Goal: Task Accomplishment & Management: Manage account settings

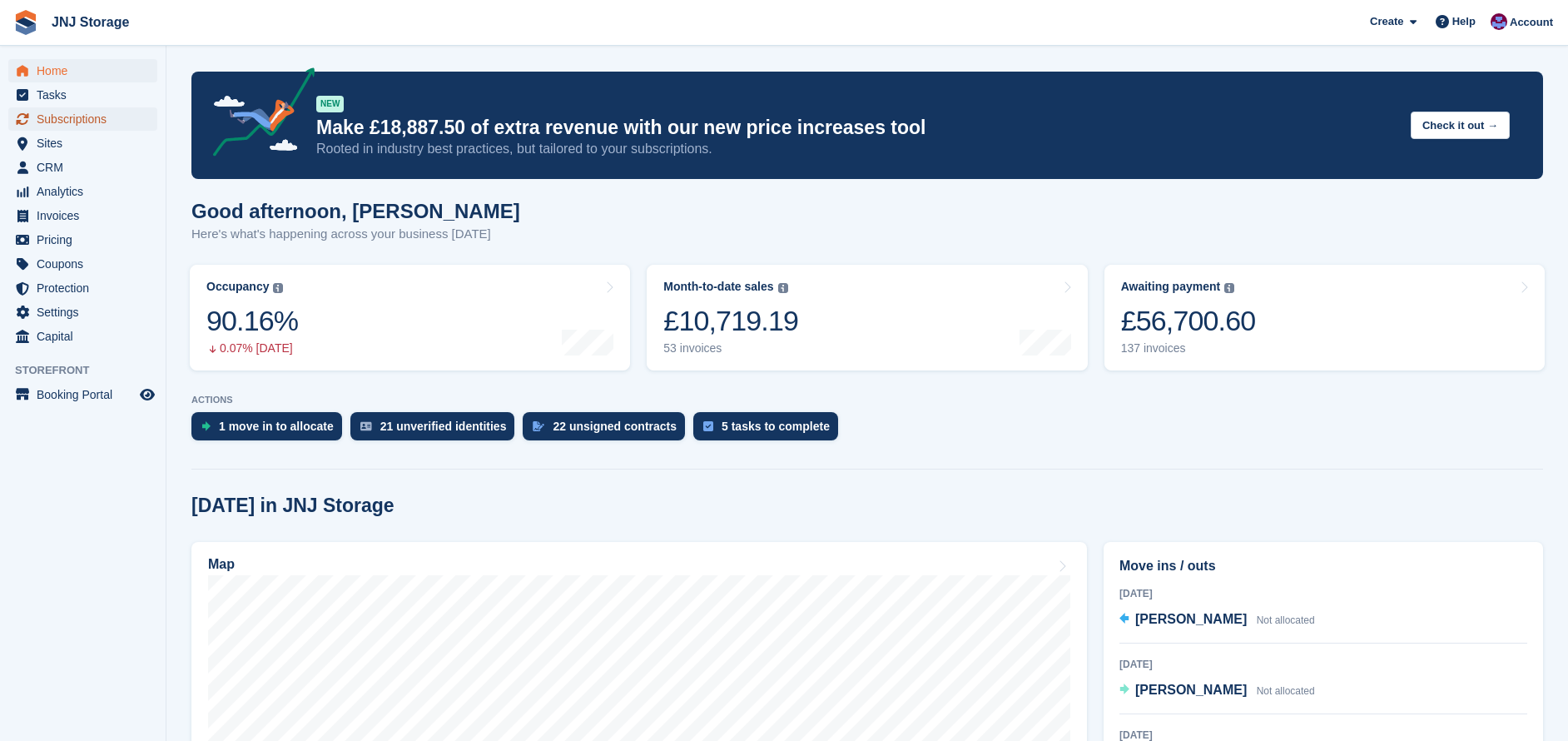
click at [70, 114] on span "Subscriptions" at bounding box center [87, 119] width 100 height 23
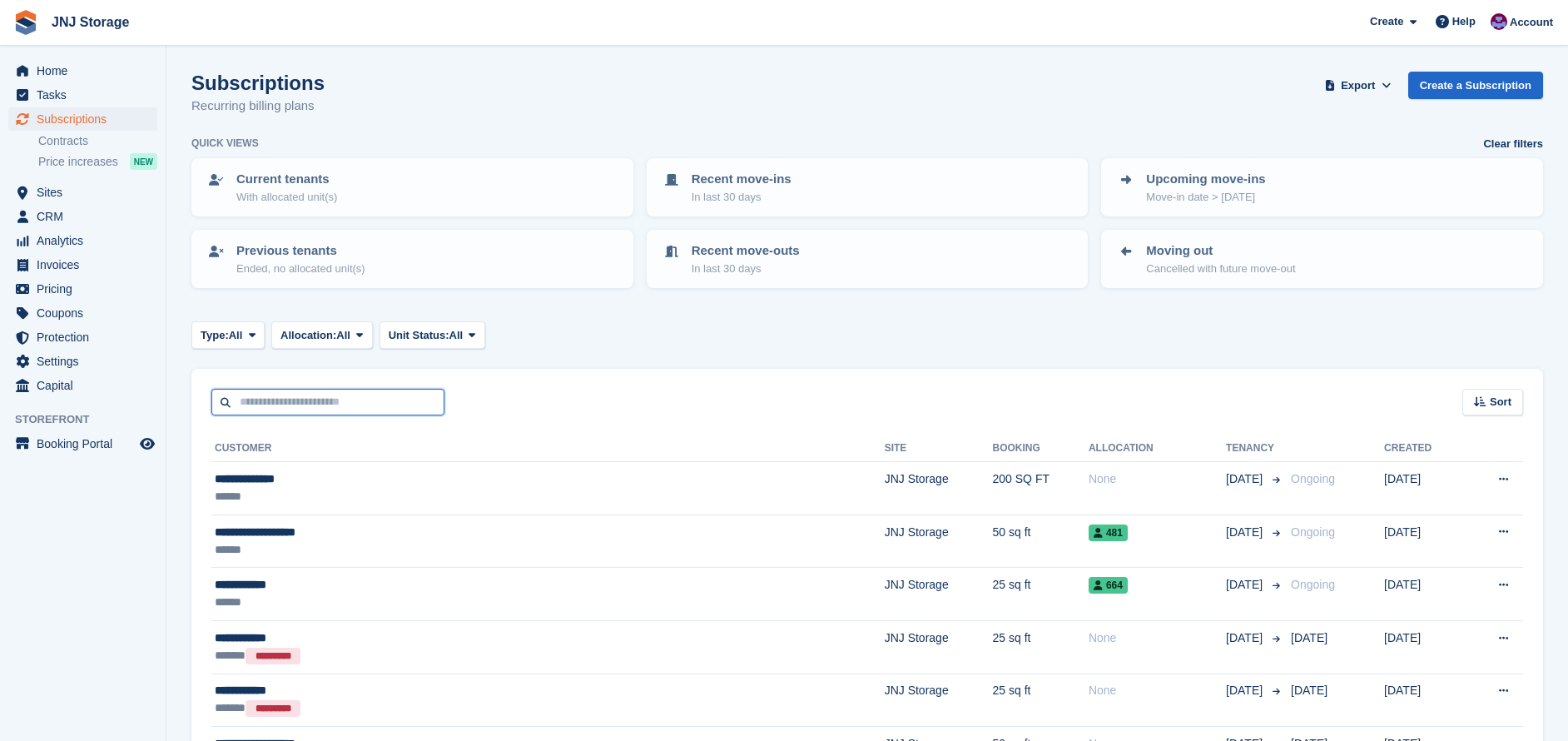
click at [337, 398] on input "text" at bounding box center [327, 402] width 233 height 28
type input "***"
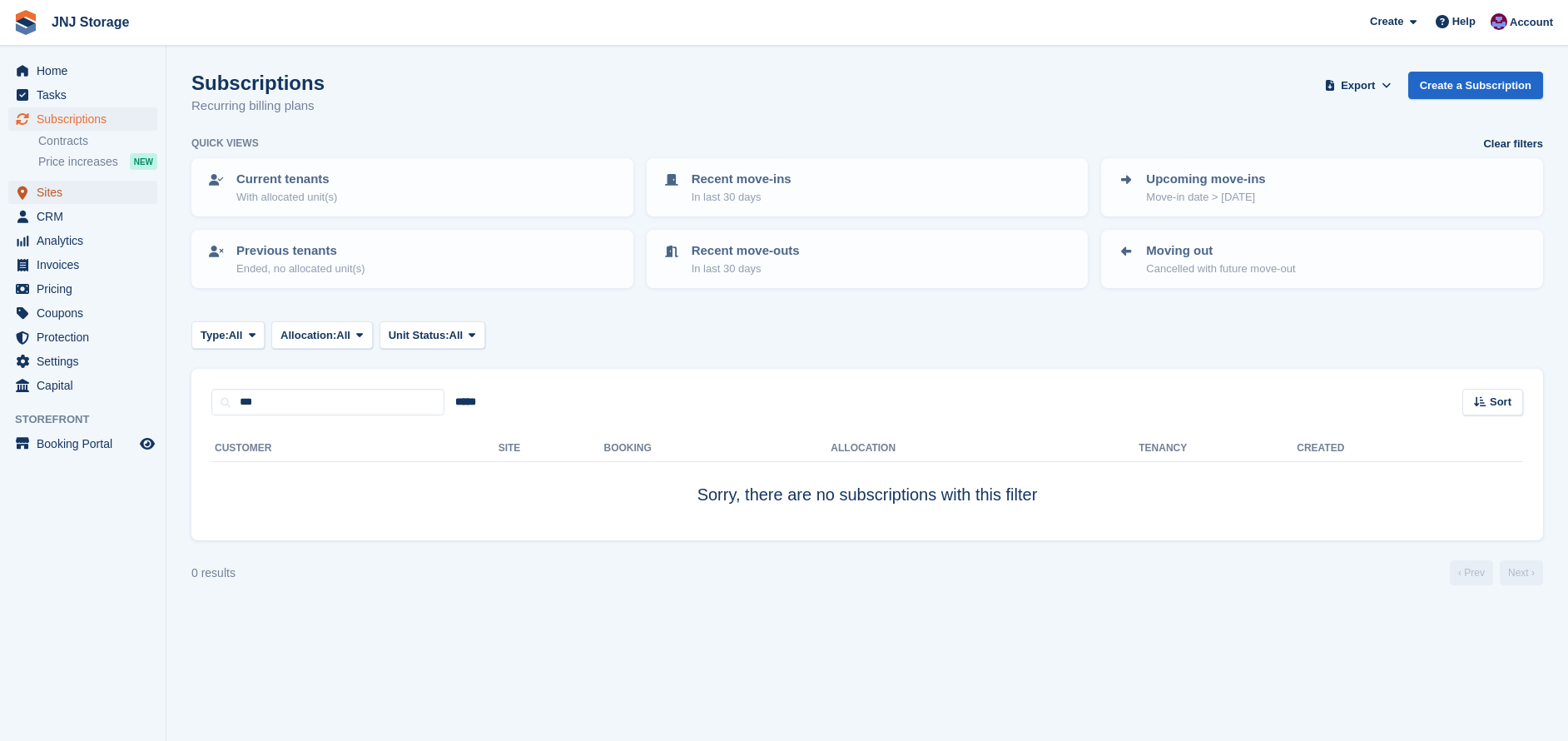
click at [71, 199] on span "Sites" at bounding box center [87, 192] width 100 height 23
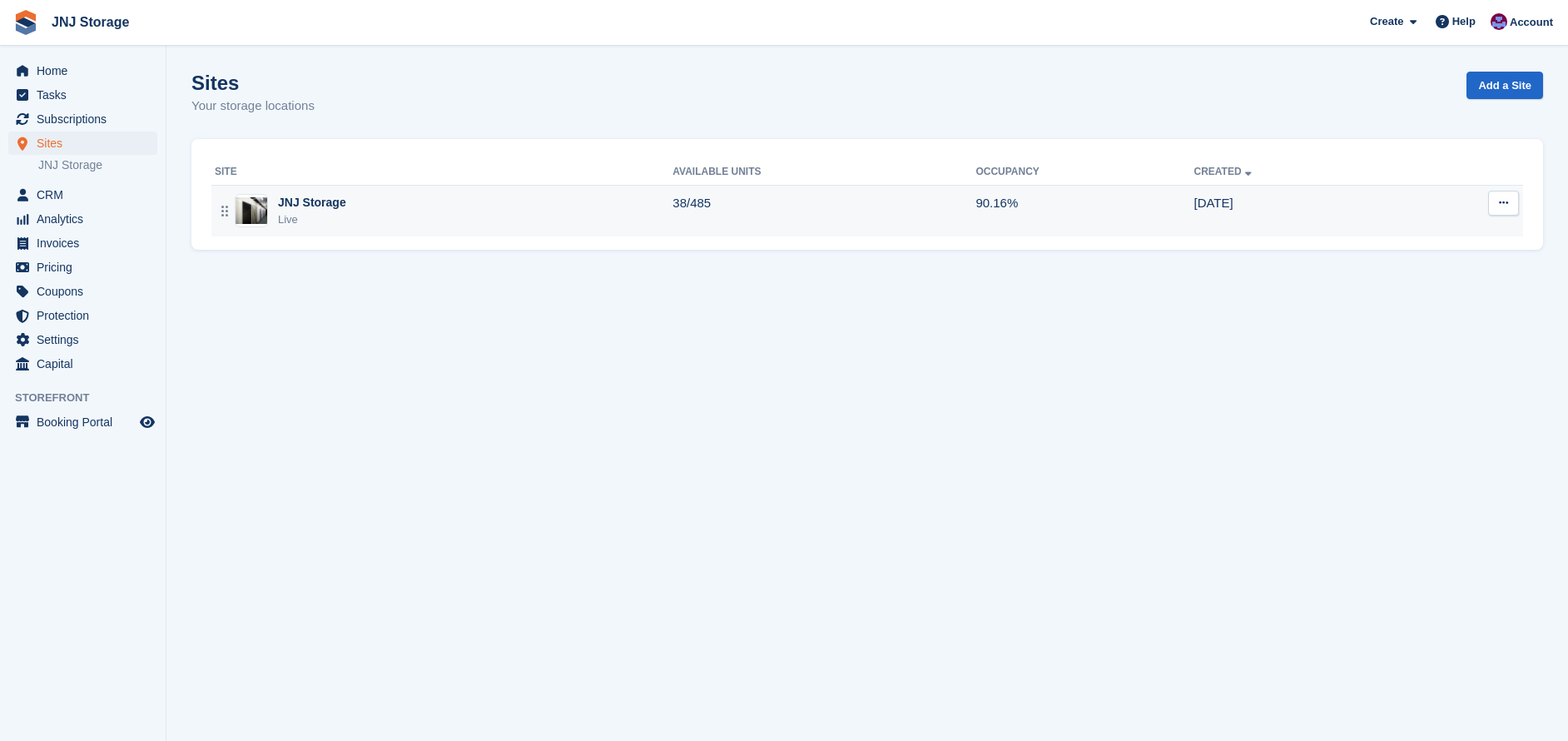
click at [383, 198] on div "JNJ Storage Live" at bounding box center [443, 211] width 458 height 34
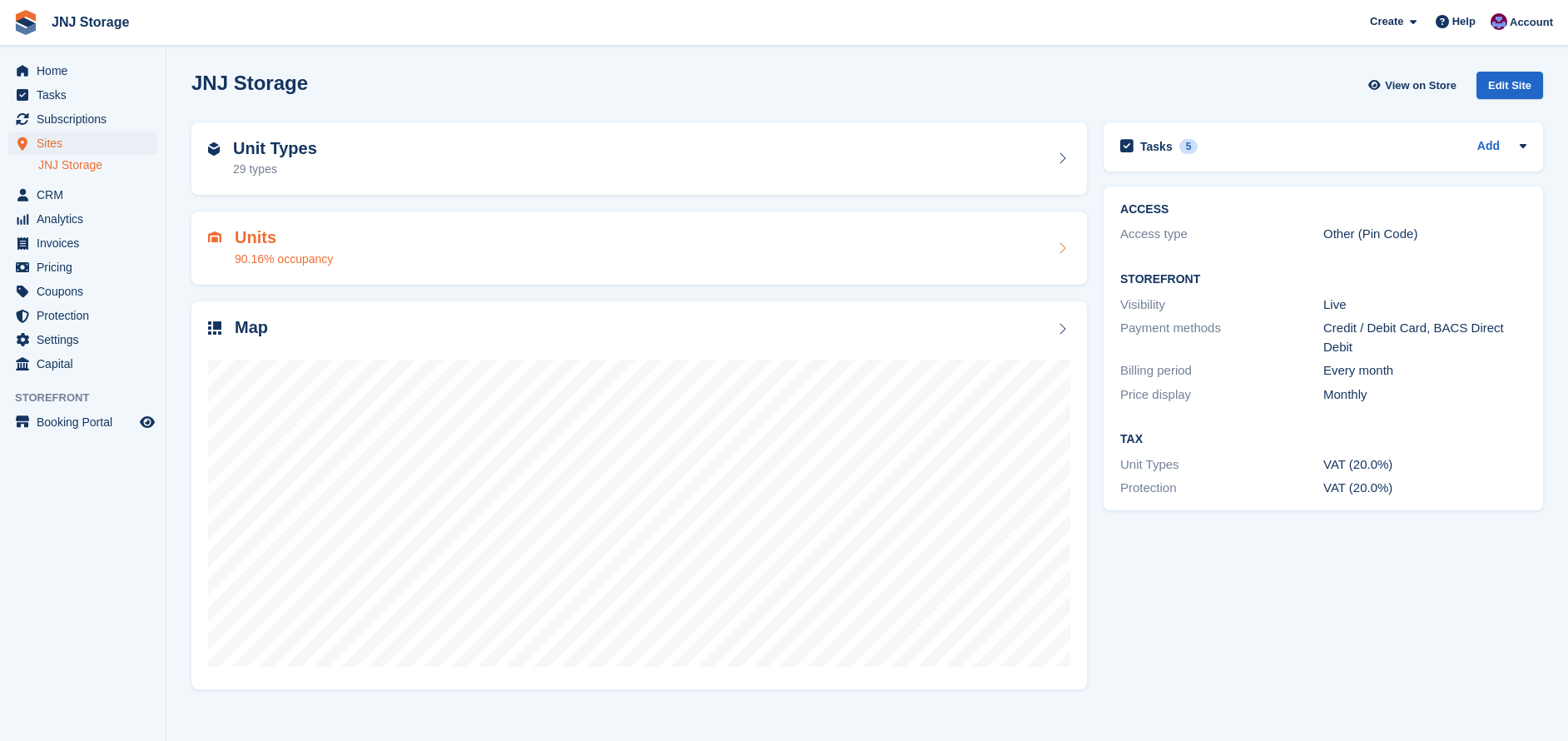
click at [403, 241] on div "Units 90.16% occupancy" at bounding box center [639, 248] width 862 height 40
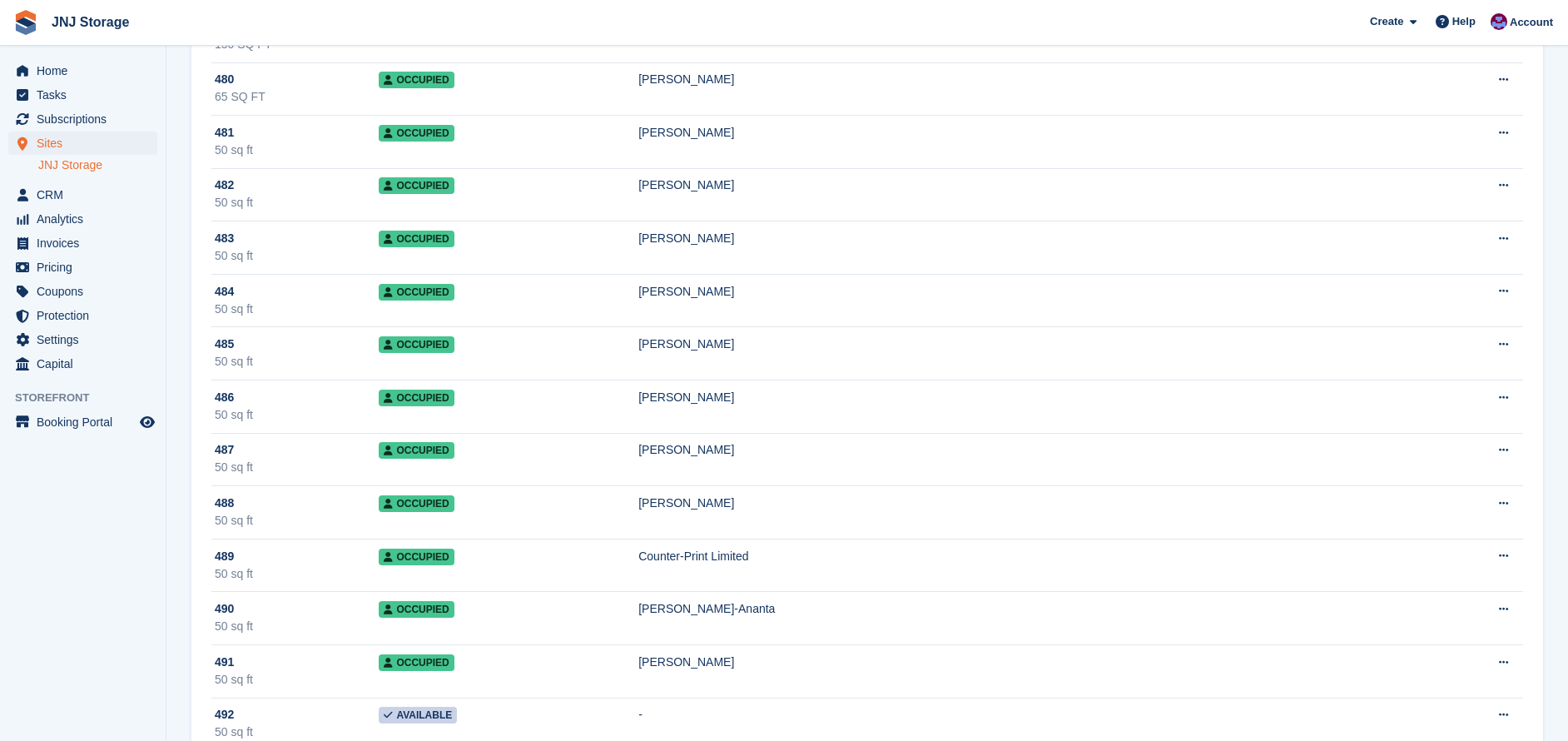
scroll to position [17235, 0]
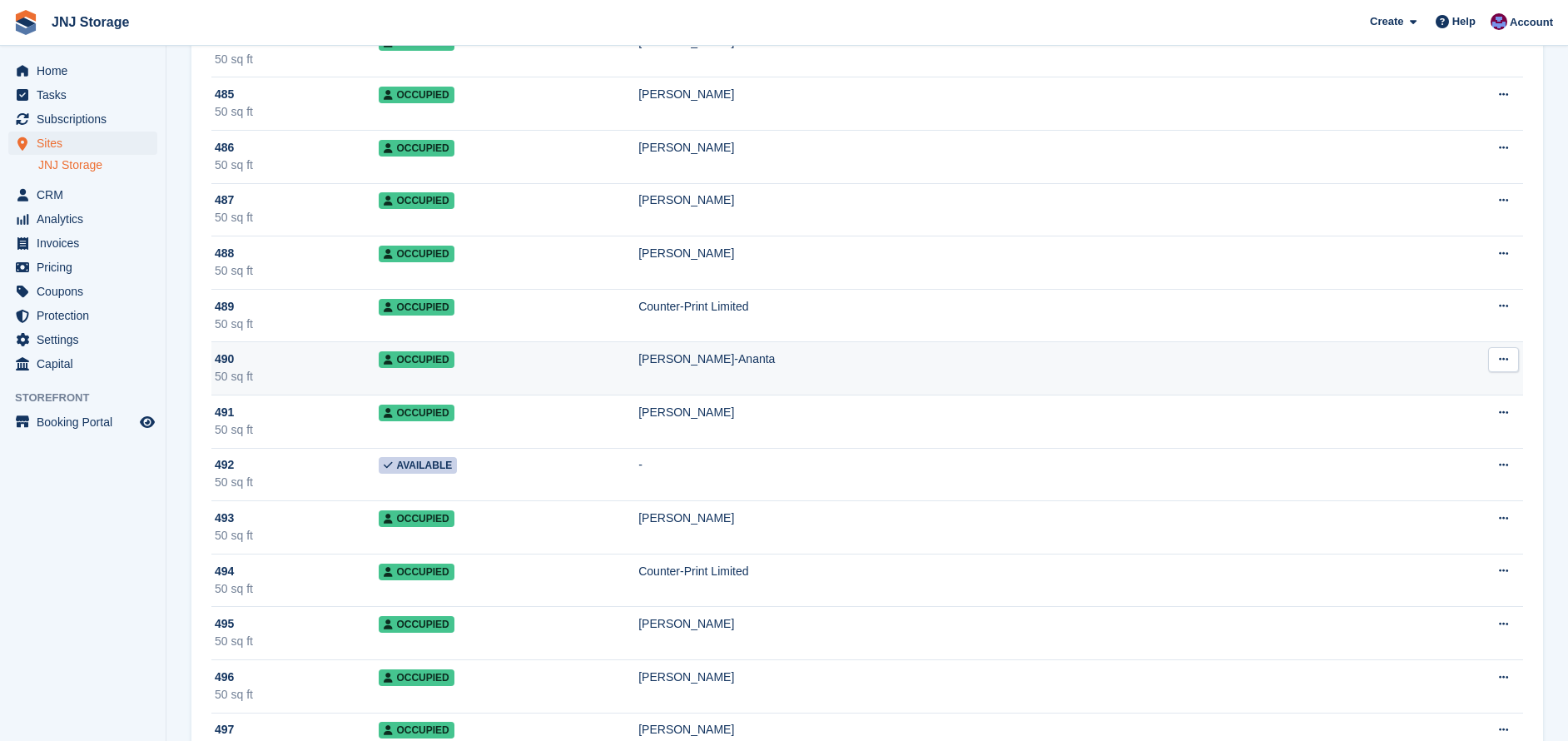
click at [606, 368] on td "Occupied" at bounding box center [508, 369] width 260 height 53
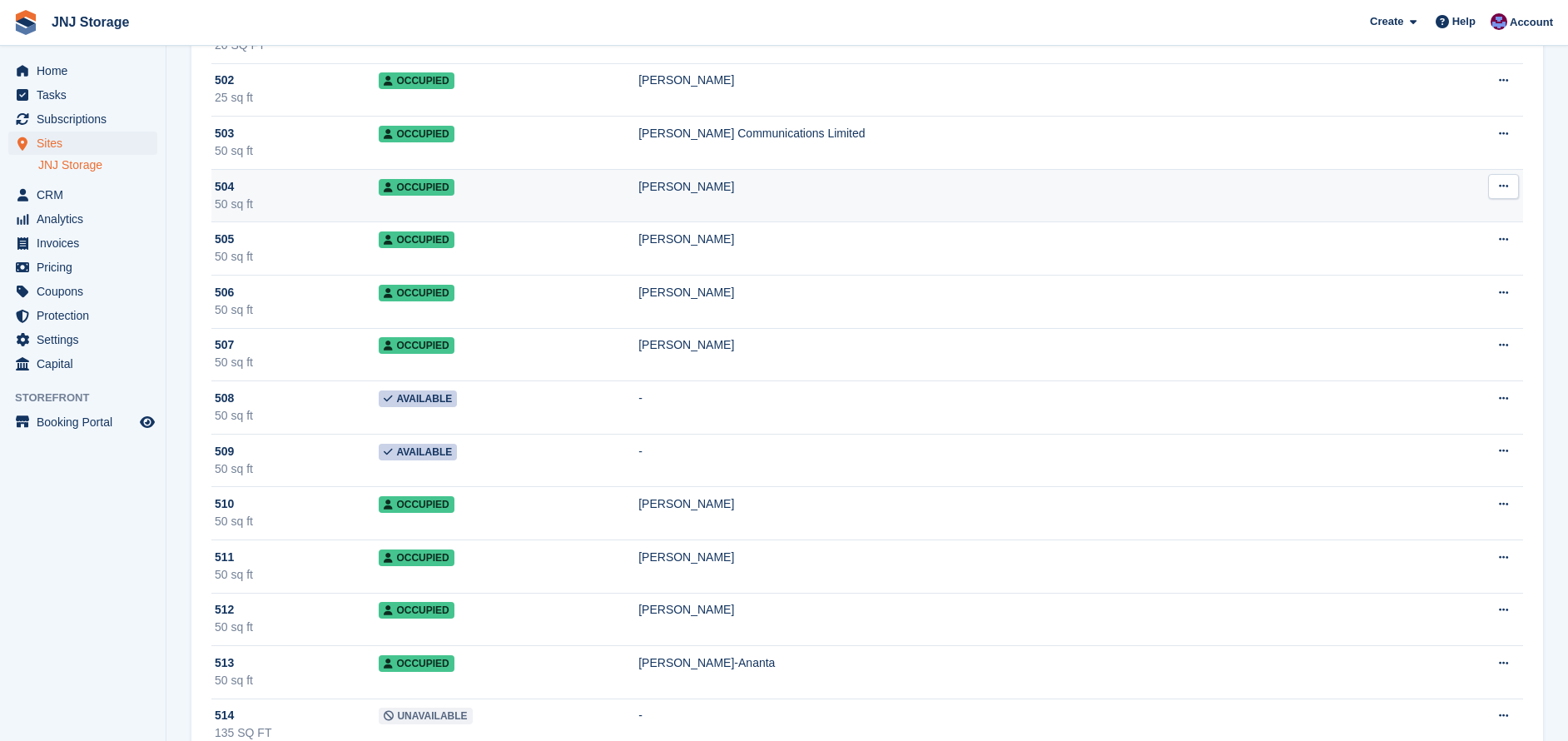
scroll to position [18151, 0]
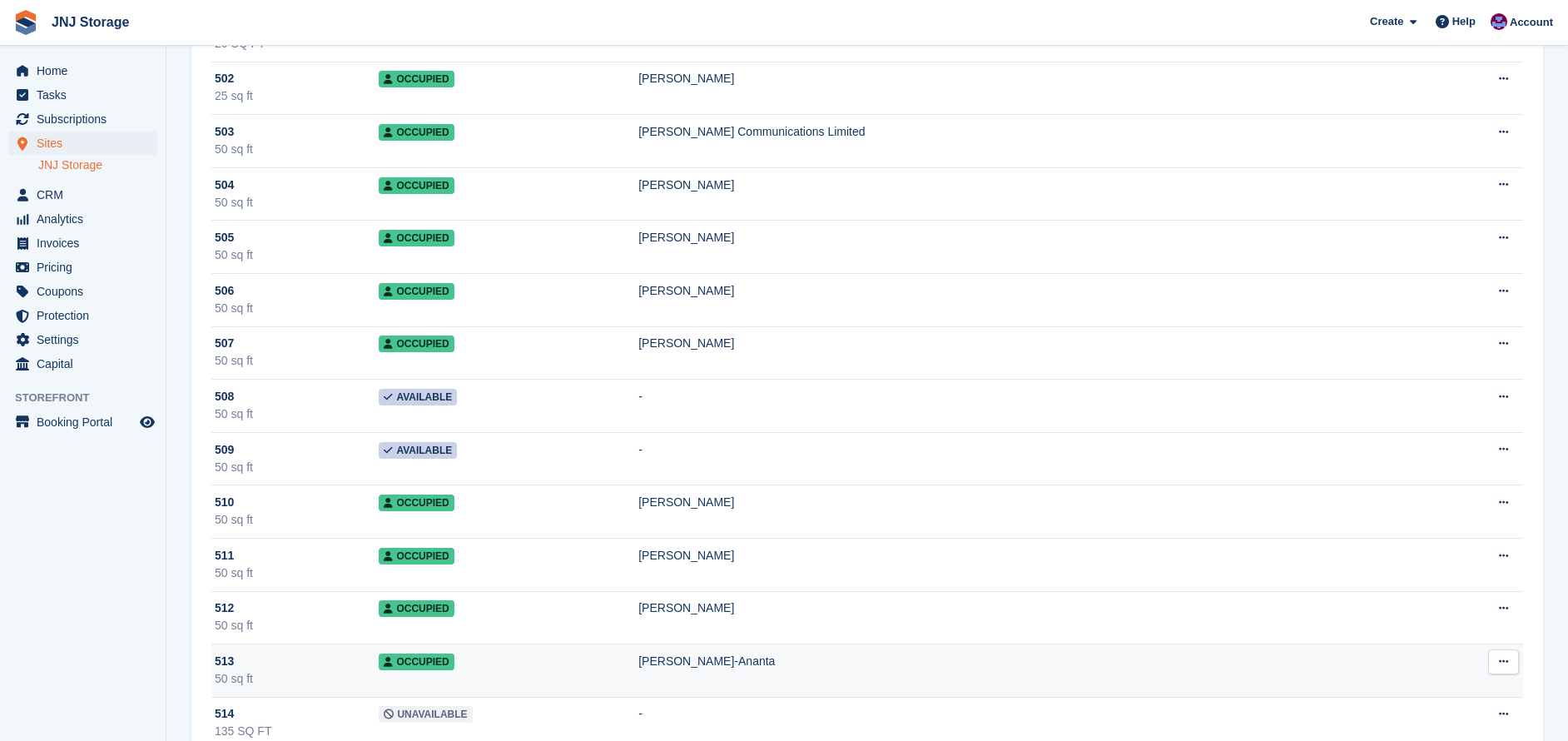
click at [558, 685] on td "Occupied" at bounding box center [508, 670] width 260 height 53
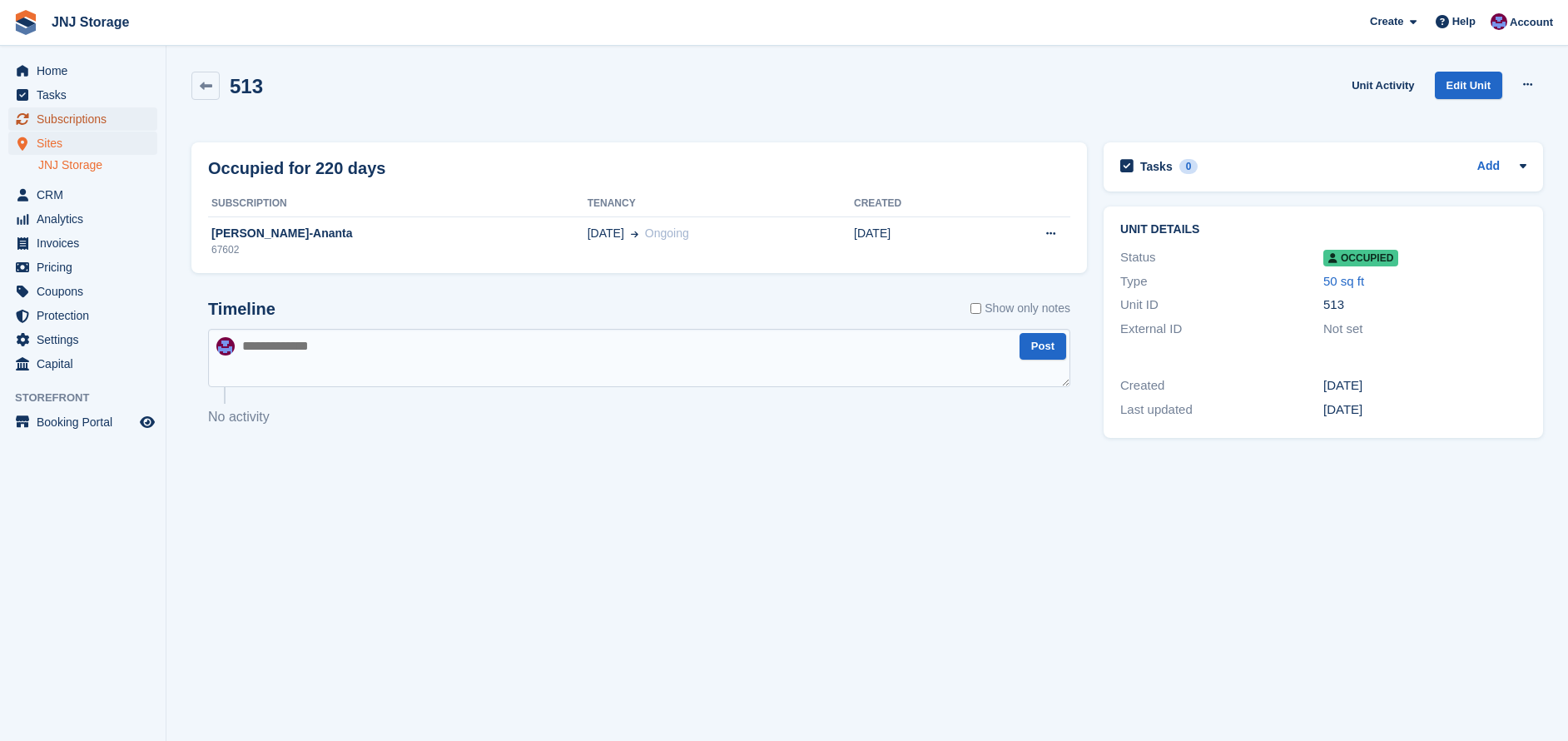
click at [81, 123] on span "Subscriptions" at bounding box center [87, 119] width 100 height 23
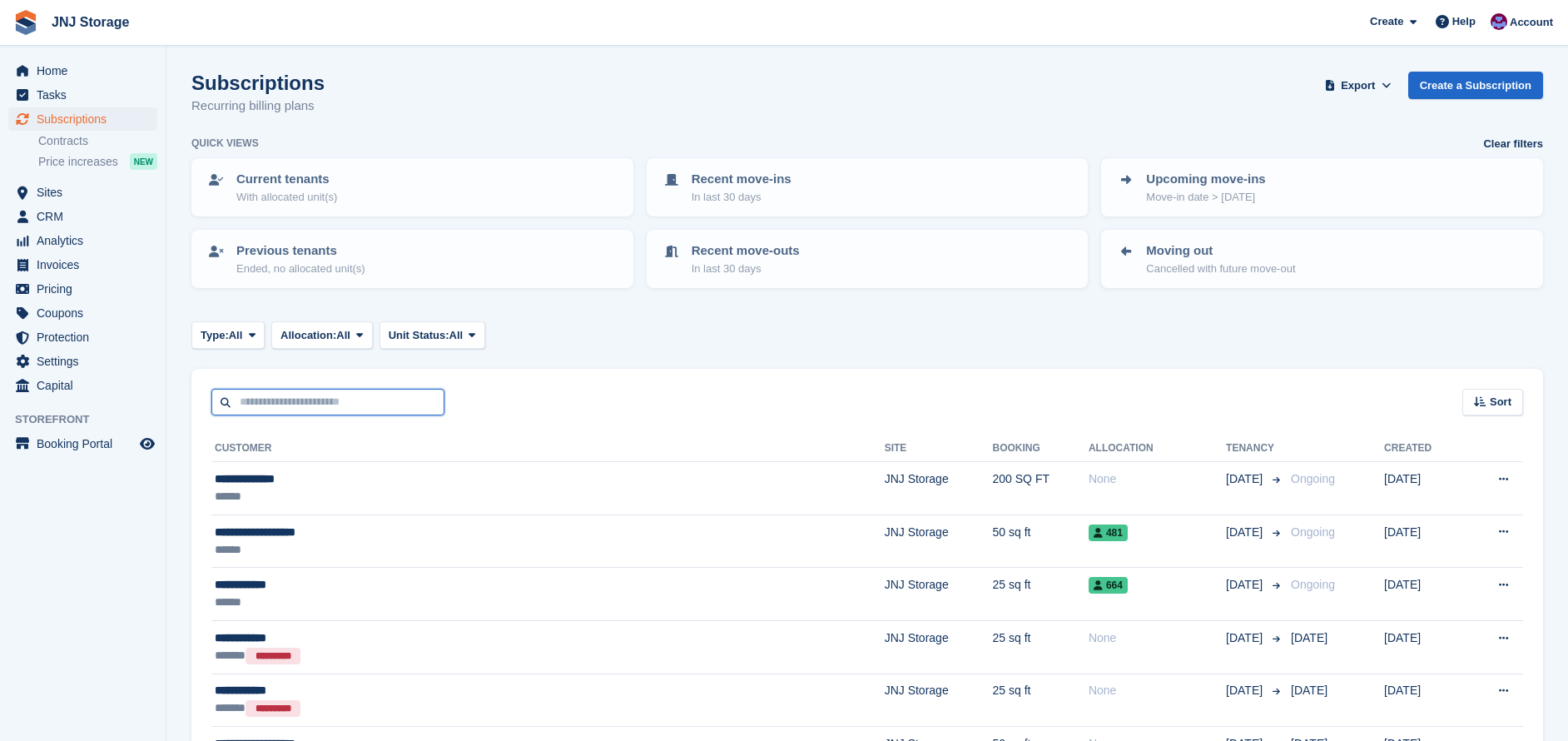
drag, startPoint x: 347, startPoint y: 410, endPoint x: 442, endPoint y: 397, distance: 95.9
click at [347, 410] on input "text" at bounding box center [327, 402] width 233 height 28
type input "******"
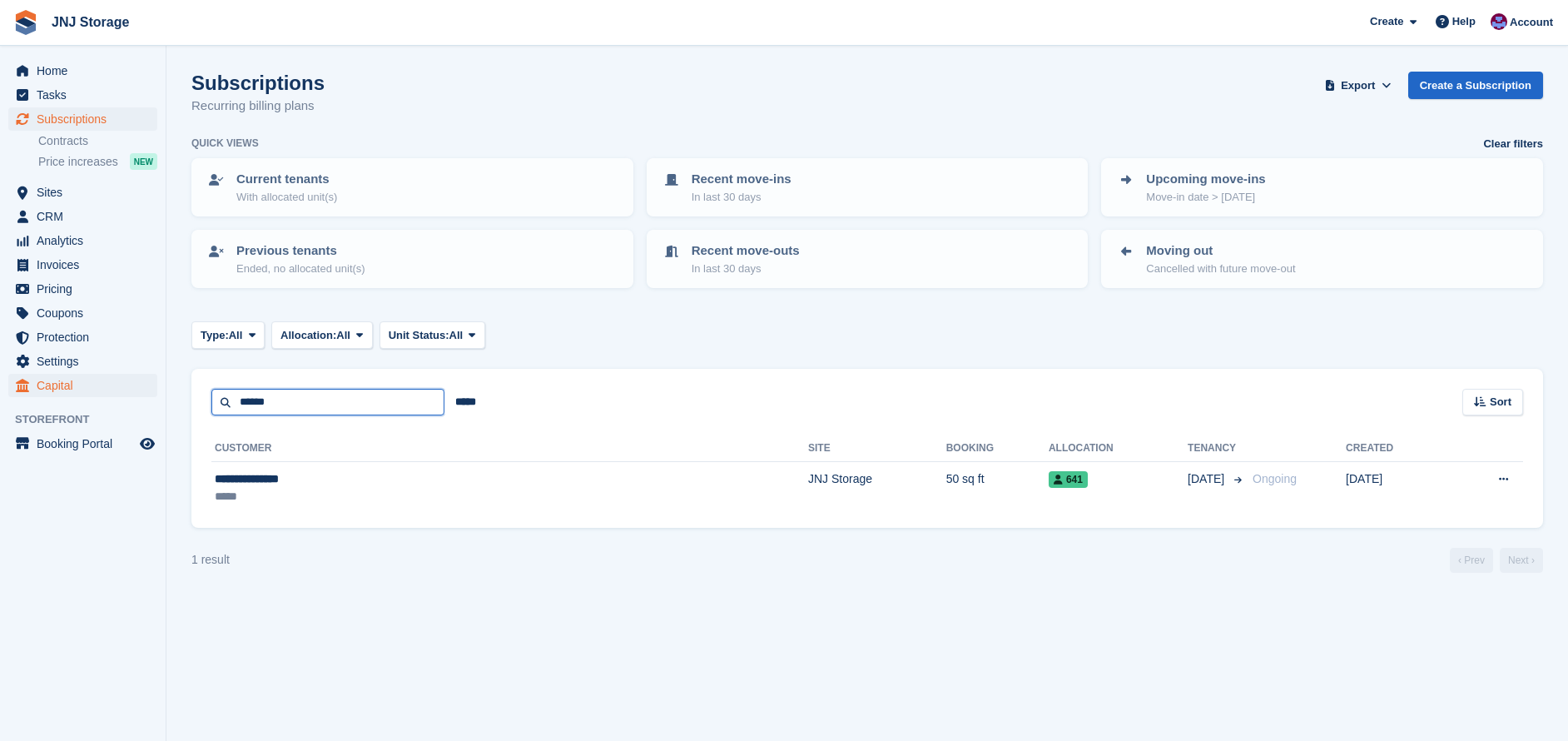
drag, startPoint x: 335, startPoint y: 398, endPoint x: 74, endPoint y: 391, distance: 261.1
click at [79, 393] on div "Home Tasks Subscriptions Subscriptions Subscriptions Contracts Price increases …" at bounding box center [784, 370] width 1568 height 741
type input "***"
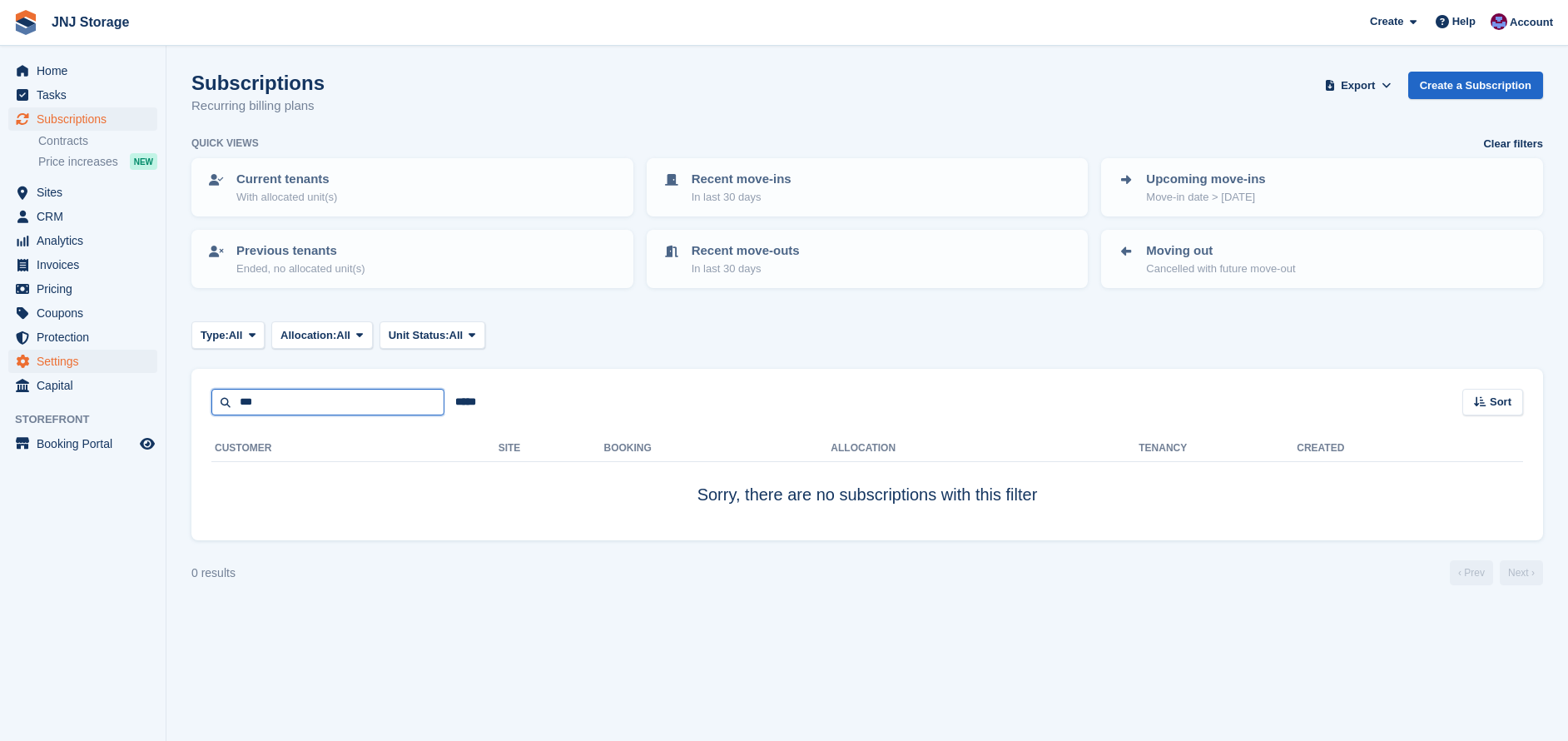
drag, startPoint x: 304, startPoint y: 408, endPoint x: 98, endPoint y: 368, distance: 209.8
click at [104, 369] on div "Home Tasks Subscriptions Subscriptions Subscriptions Contracts Price increases …" at bounding box center [784, 370] width 1568 height 741
type input "*"
click at [78, 138] on link "Contracts" at bounding box center [97, 141] width 119 height 16
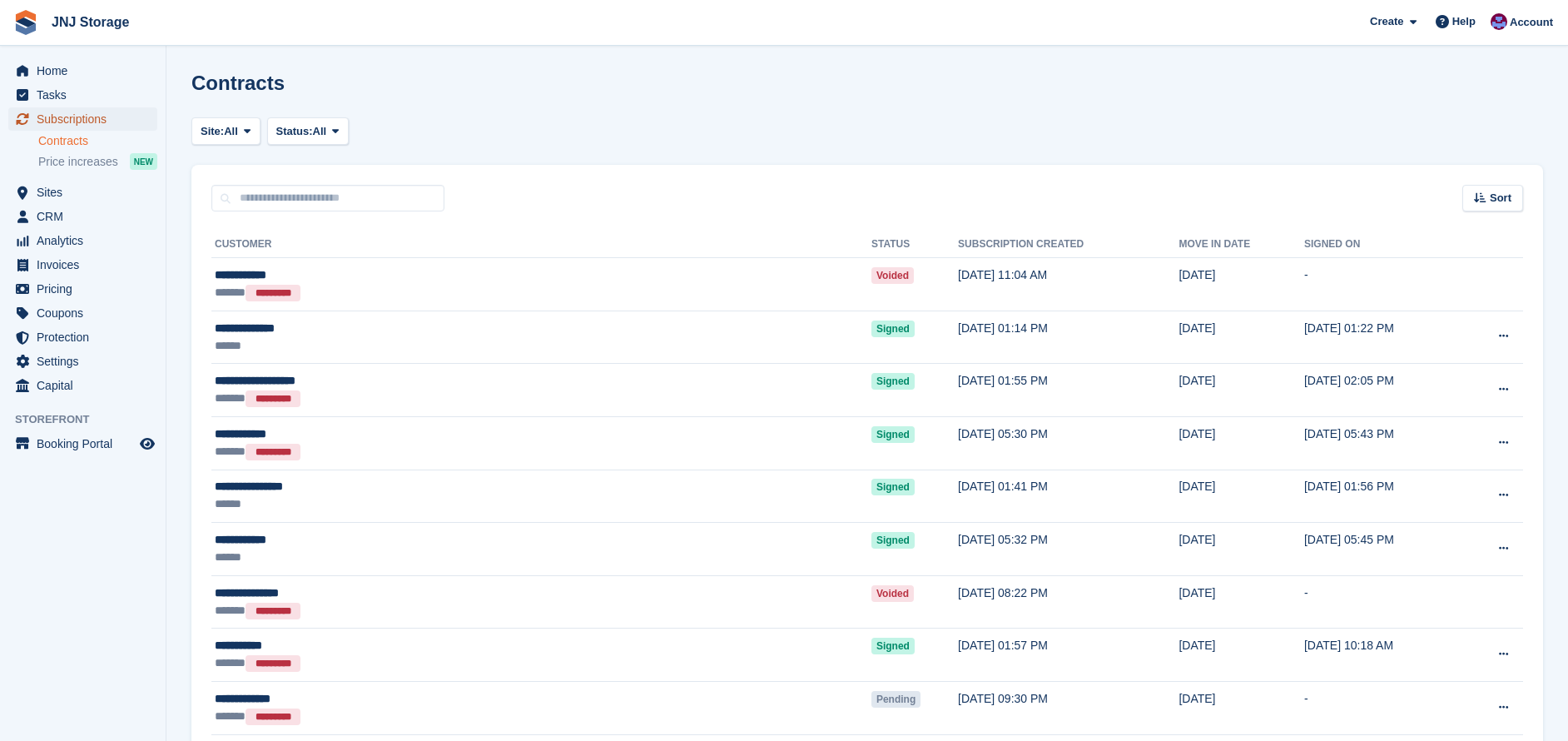
click at [68, 123] on span "Subscriptions" at bounding box center [87, 119] width 100 height 23
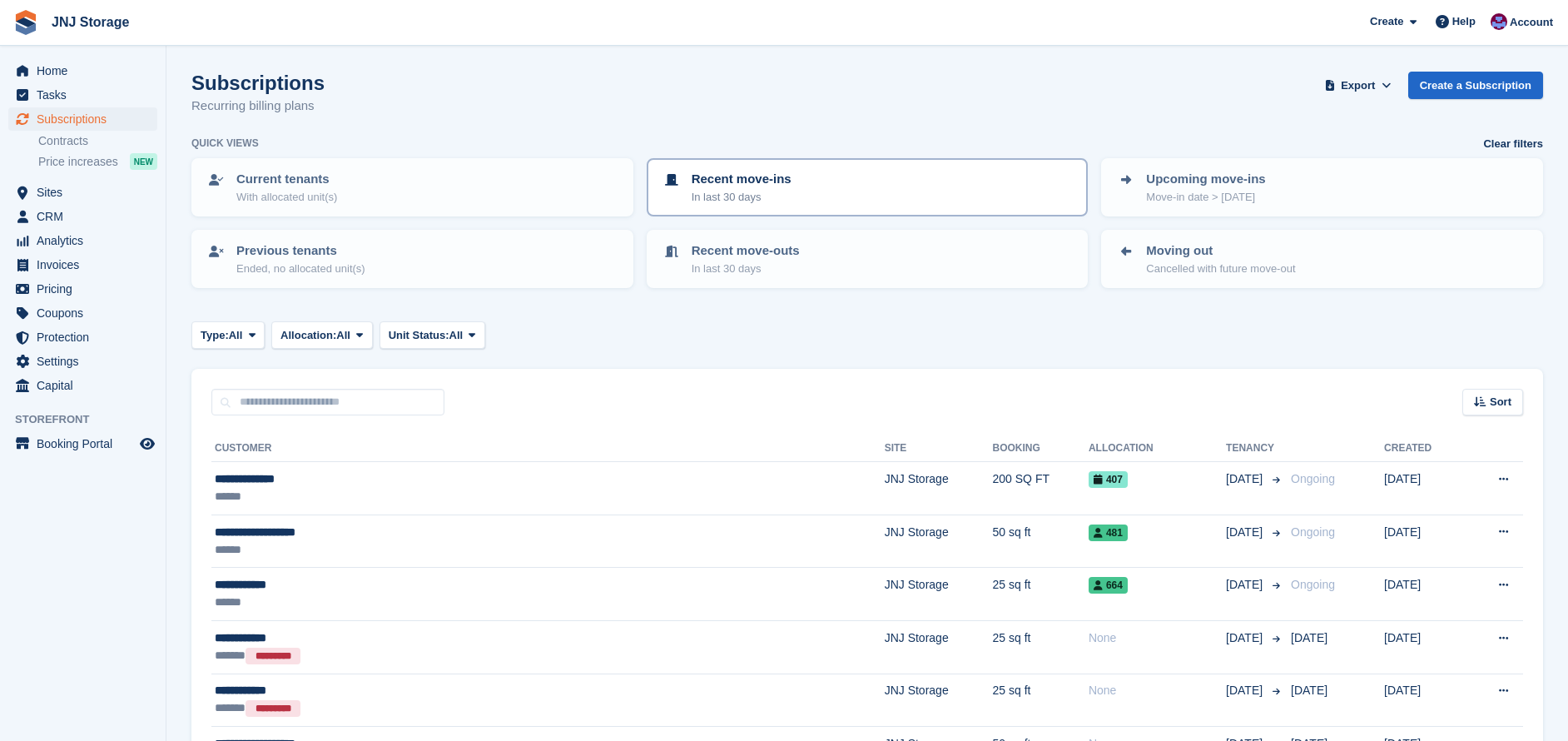
click at [735, 189] on p "In last 30 days" at bounding box center [742, 197] width 100 height 17
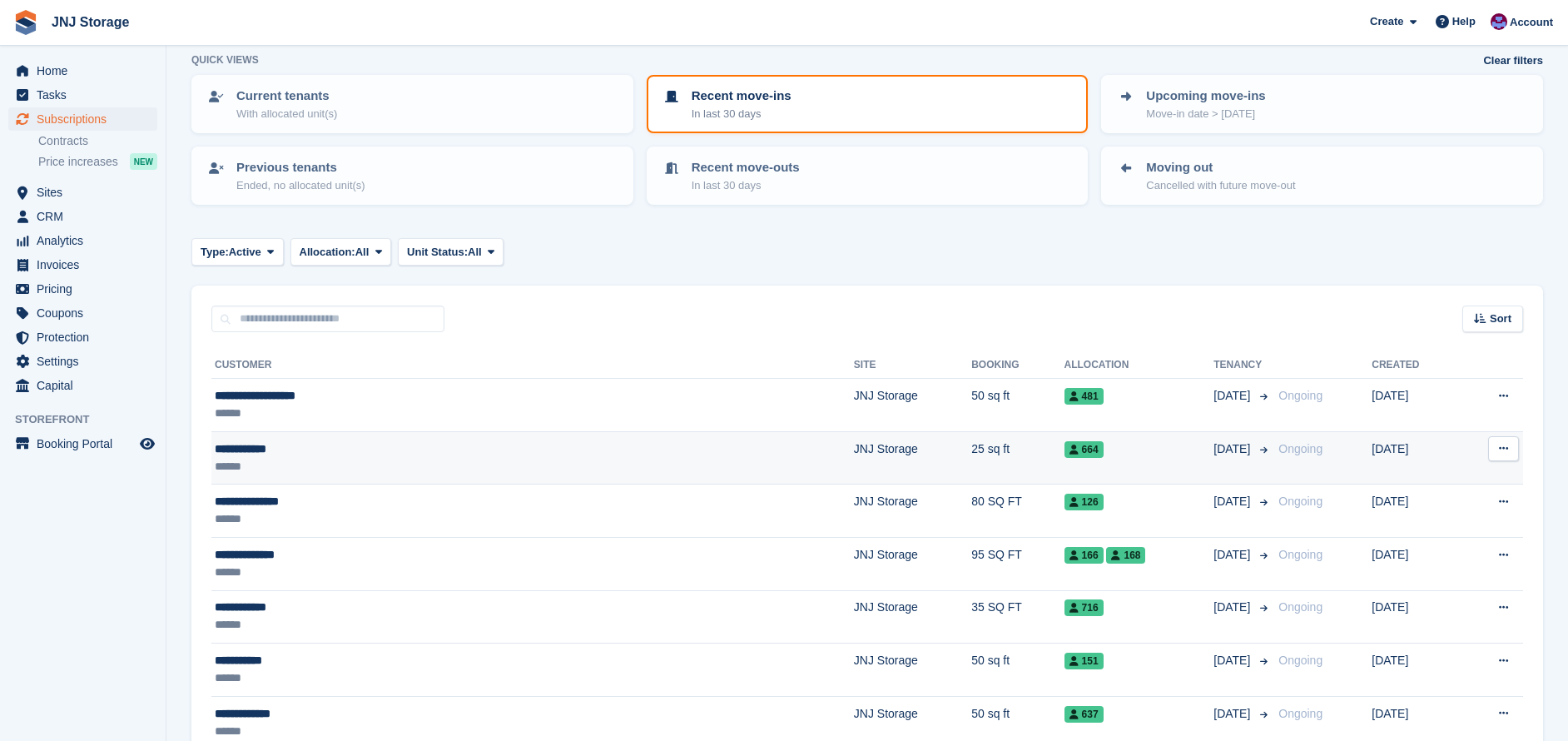
scroll to position [167, 0]
